Goal: Go to known website: Access a specific website the user already knows

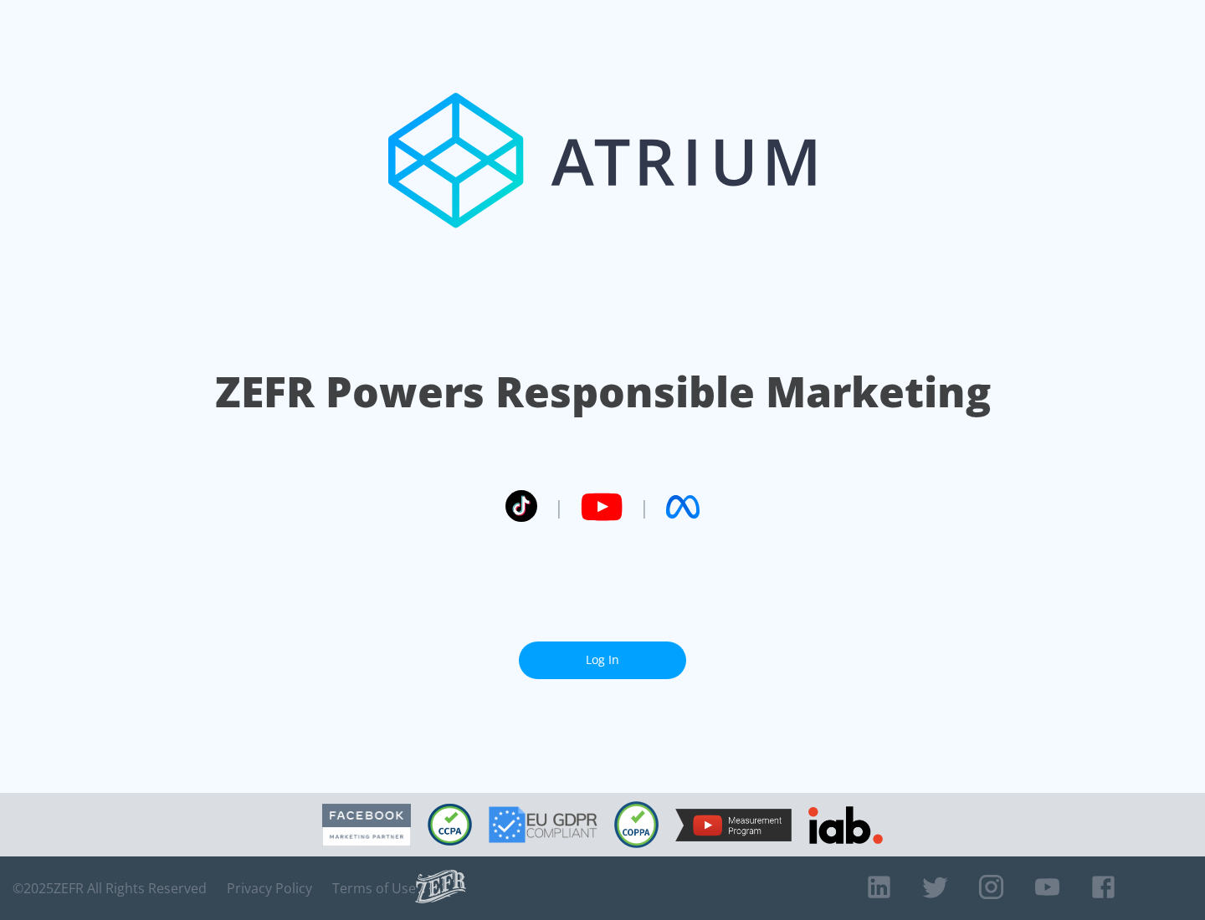
click at [602, 660] on link "Log In" at bounding box center [602, 661] width 167 height 38
